Goal: Task Accomplishment & Management: Complete application form

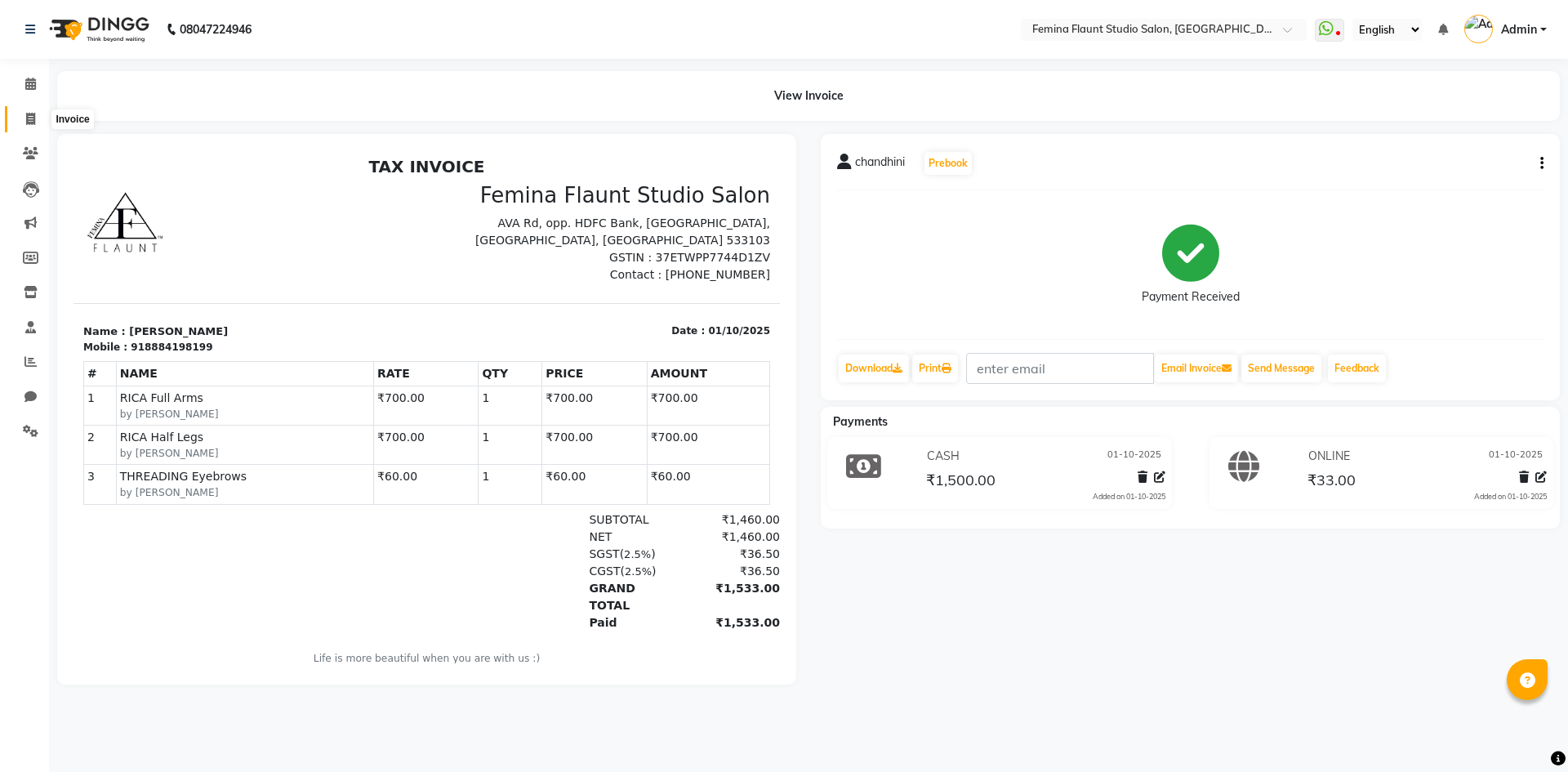
click at [29, 113] on icon at bounding box center [30, 118] width 9 height 13
select select "service"
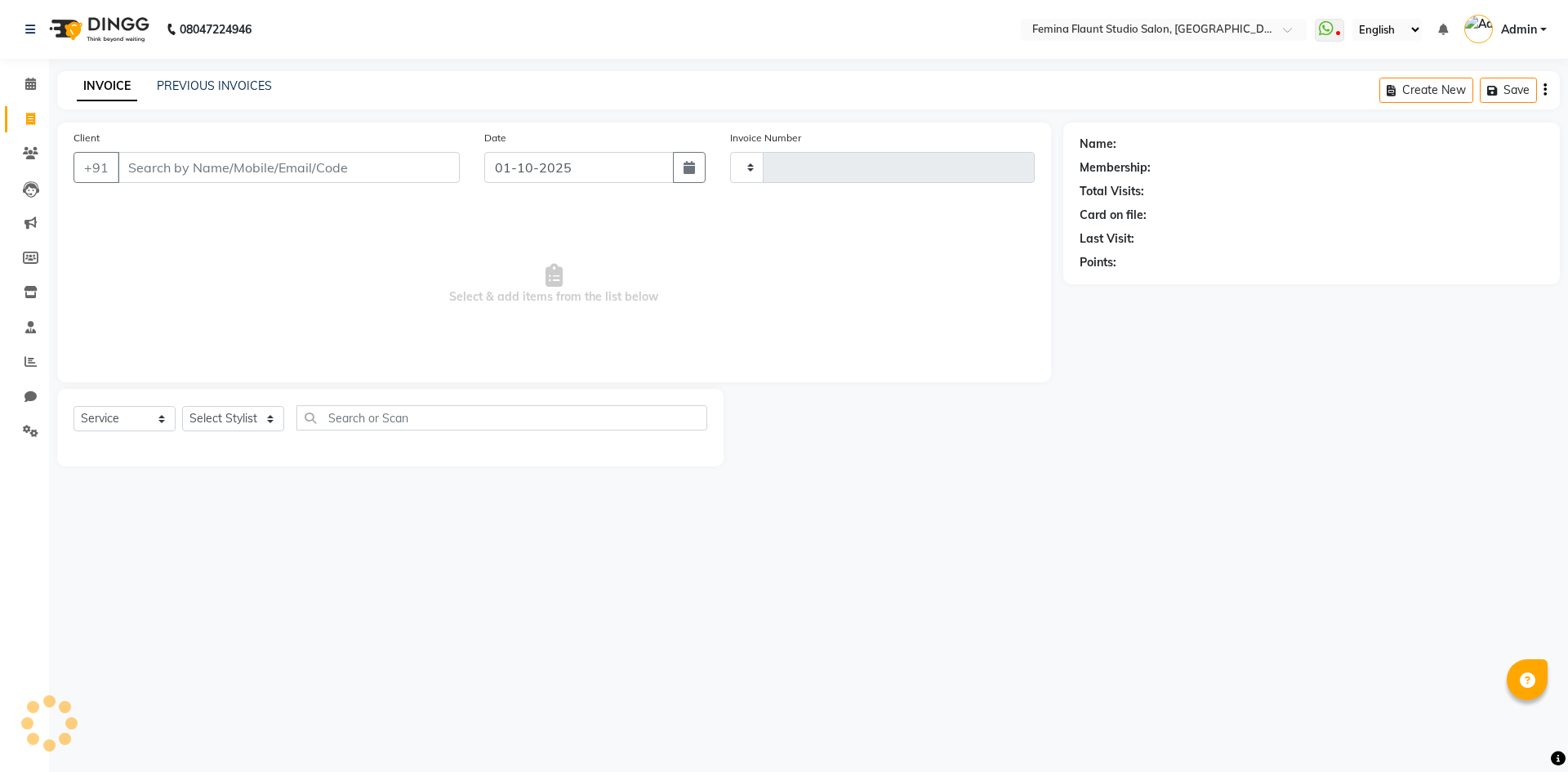
type input "0660"
select select "8333"
click at [183, 87] on link "PREVIOUS INVOICES" at bounding box center [214, 85] width 115 height 14
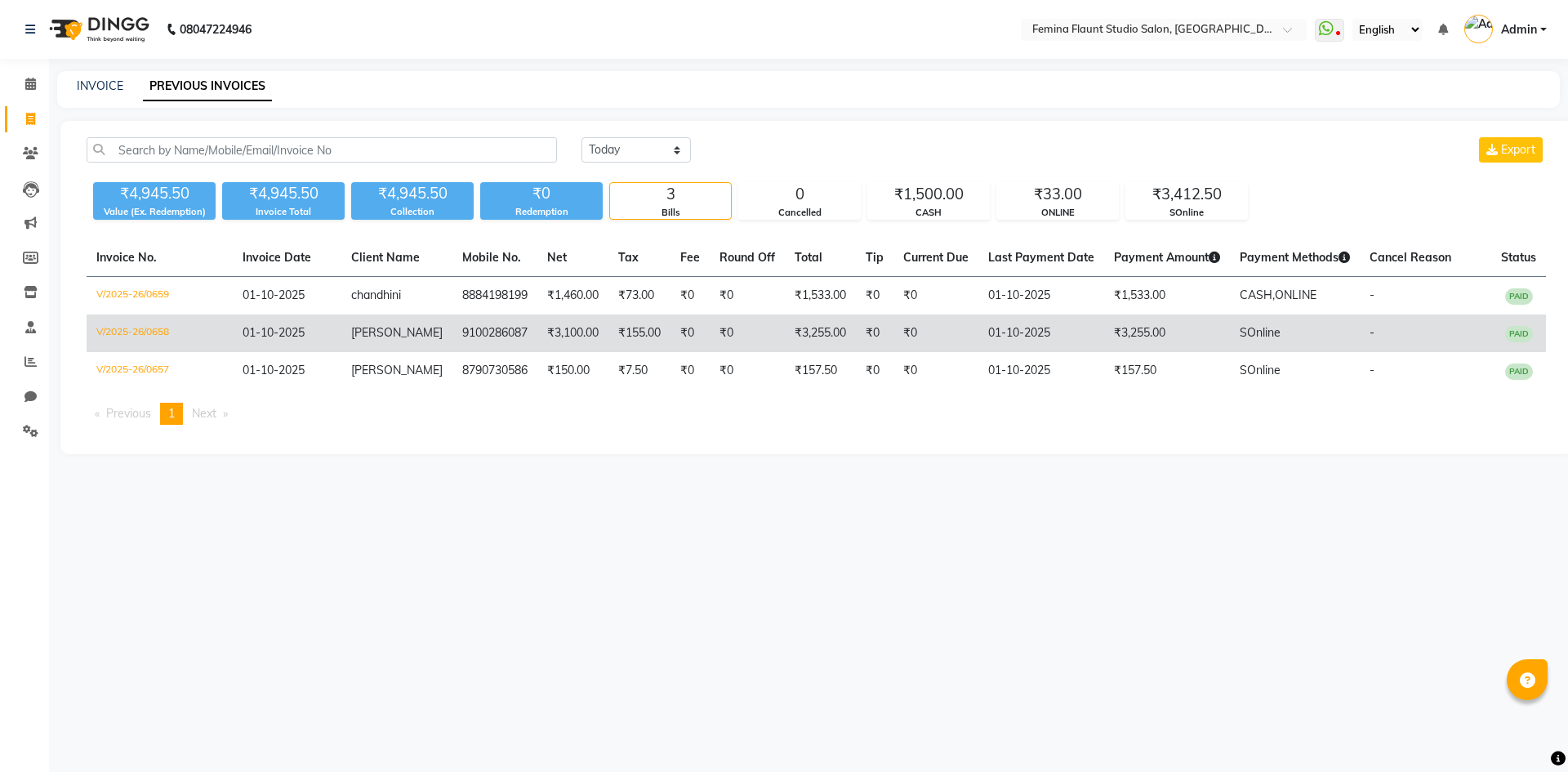
click at [771, 330] on td "₹0" at bounding box center [747, 333] width 75 height 38
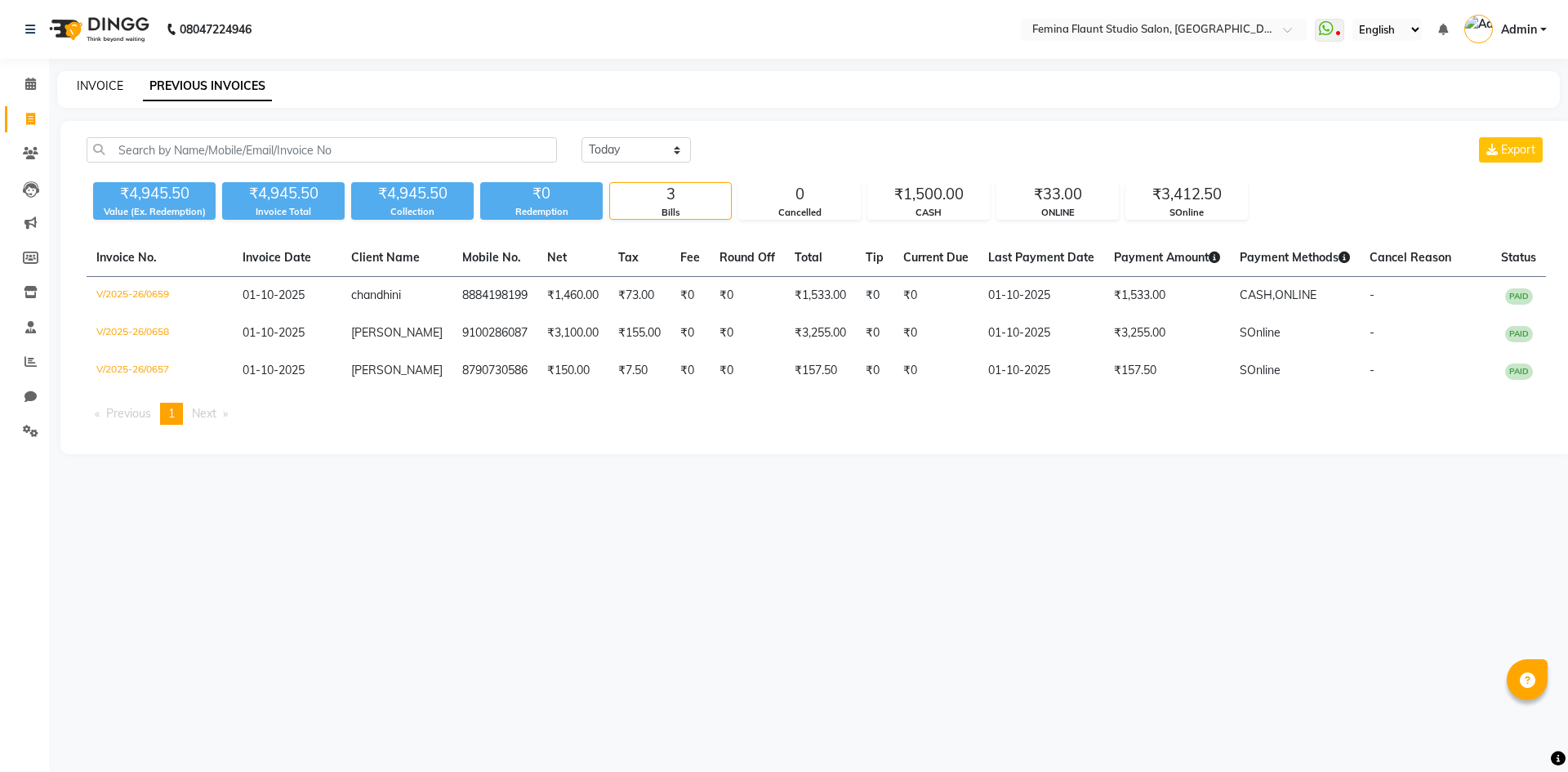
click at [104, 84] on link "INVOICE" at bounding box center [99, 85] width 46 height 14
select select "service"
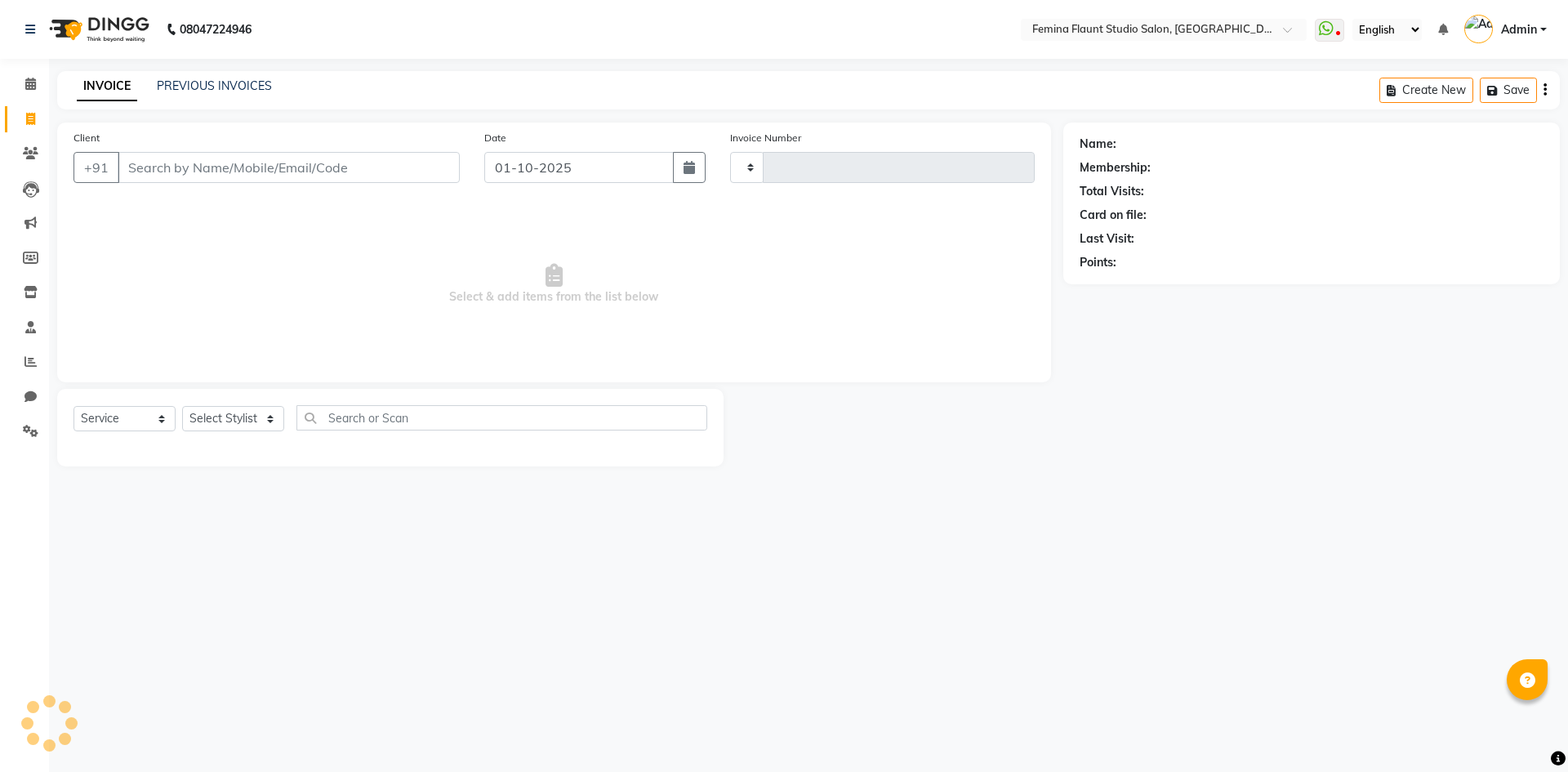
type input "0660"
select select "8333"
